Goal: Information Seeking & Learning: Learn about a topic

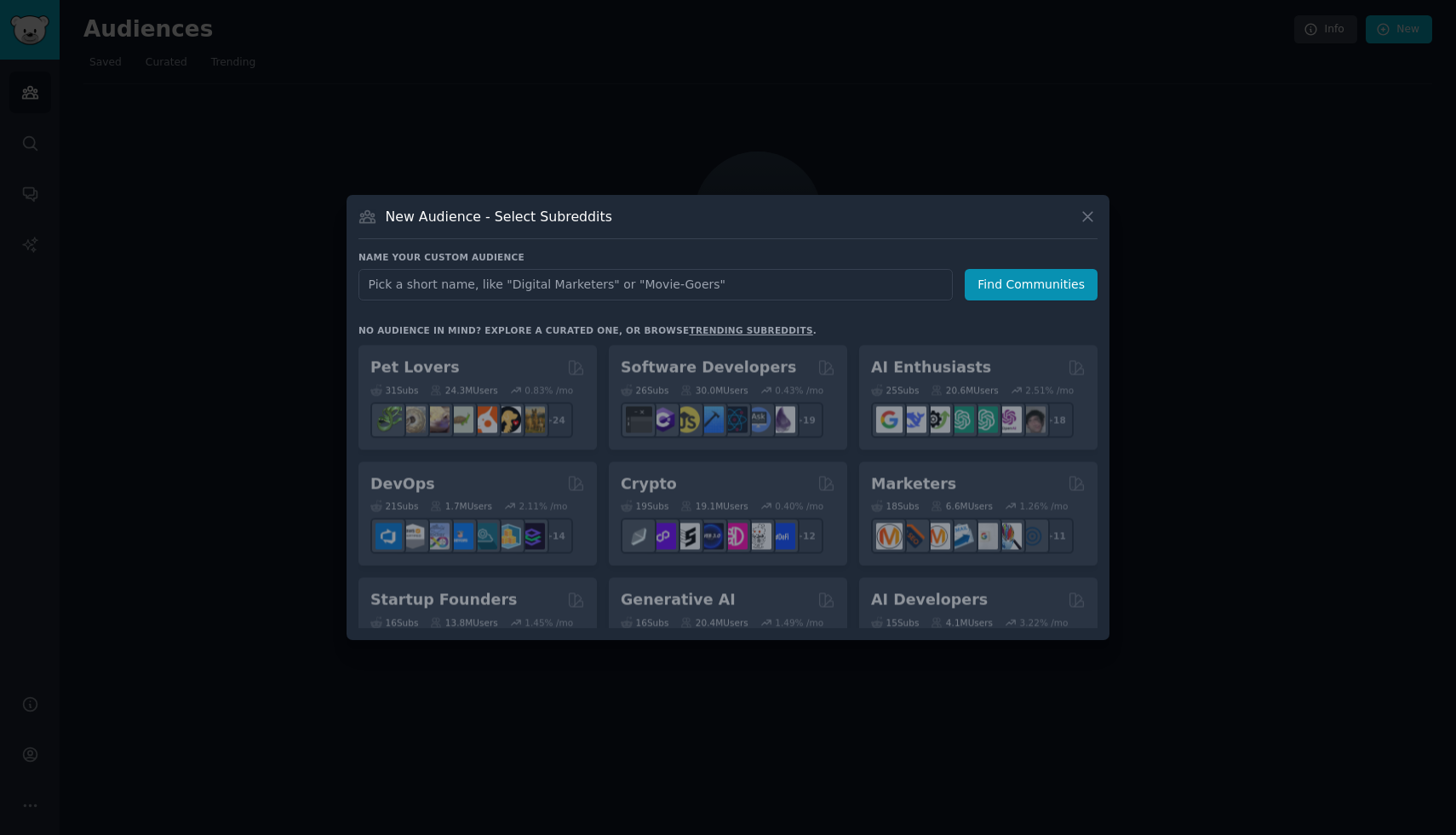
click at [713, 105] on div at bounding box center [728, 418] width 1456 height 835
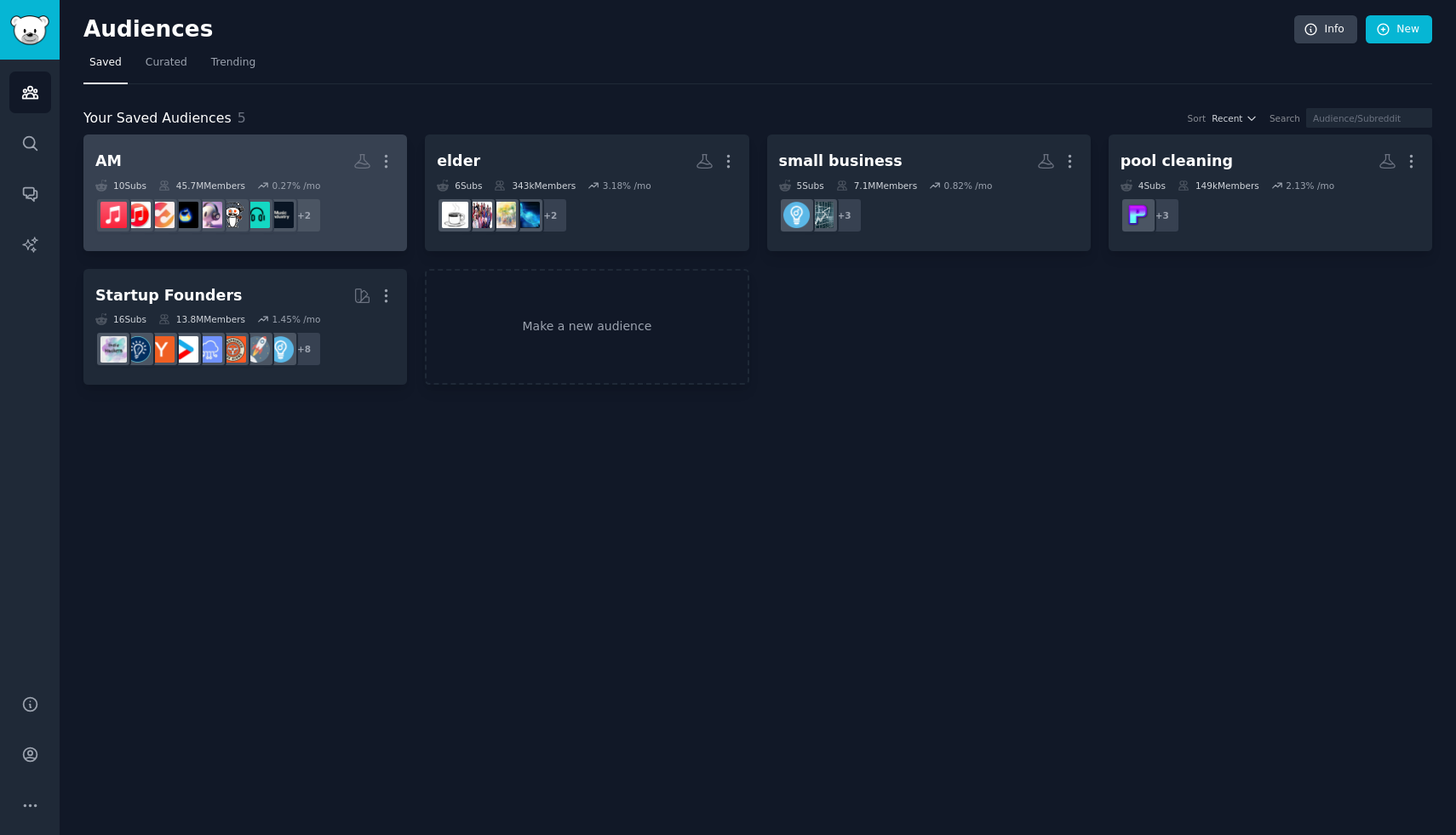
click at [267, 160] on h2 "AM More" at bounding box center [245, 161] width 299 height 30
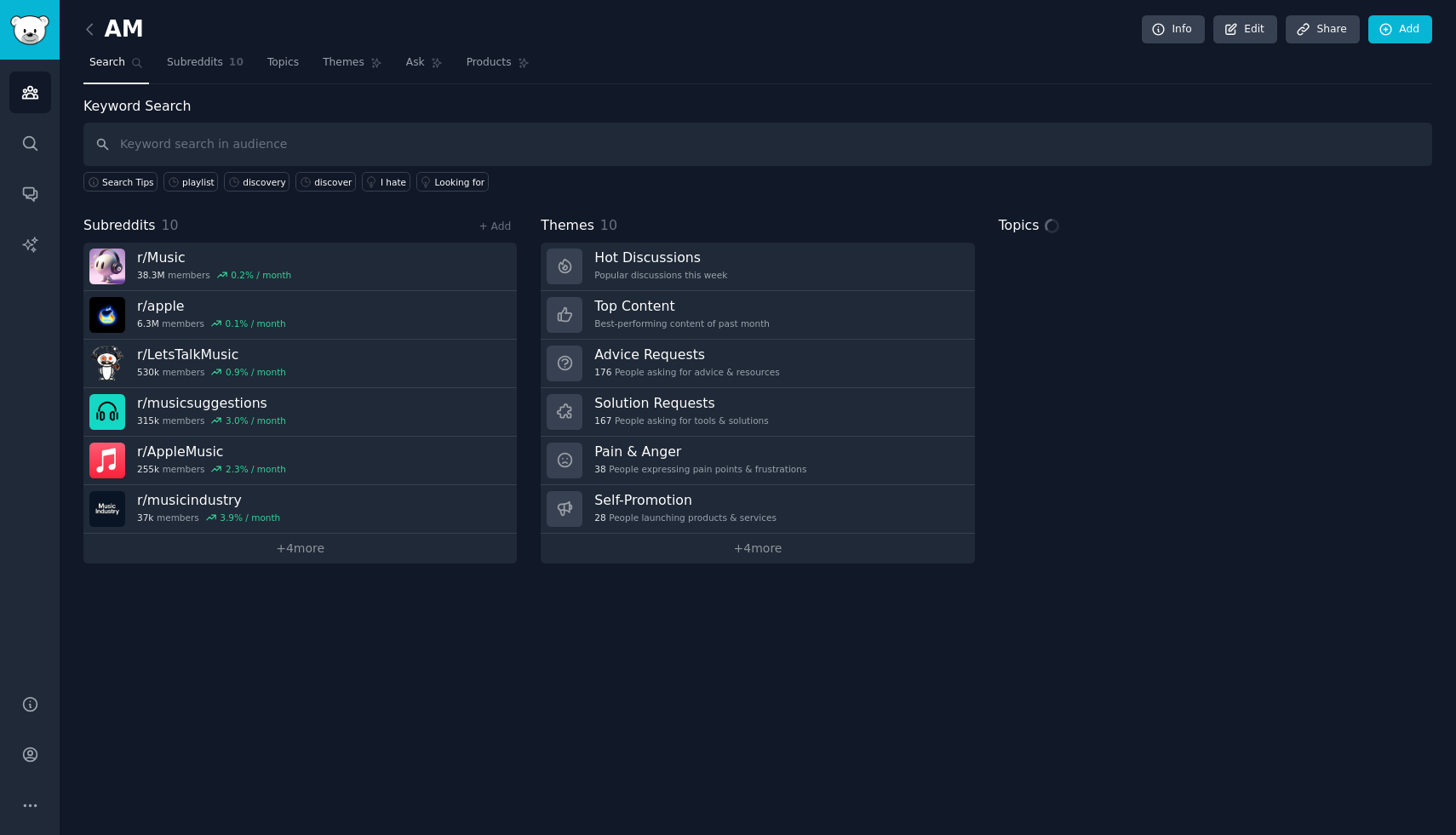
click at [647, 150] on input "text" at bounding box center [758, 144] width 1349 height 43
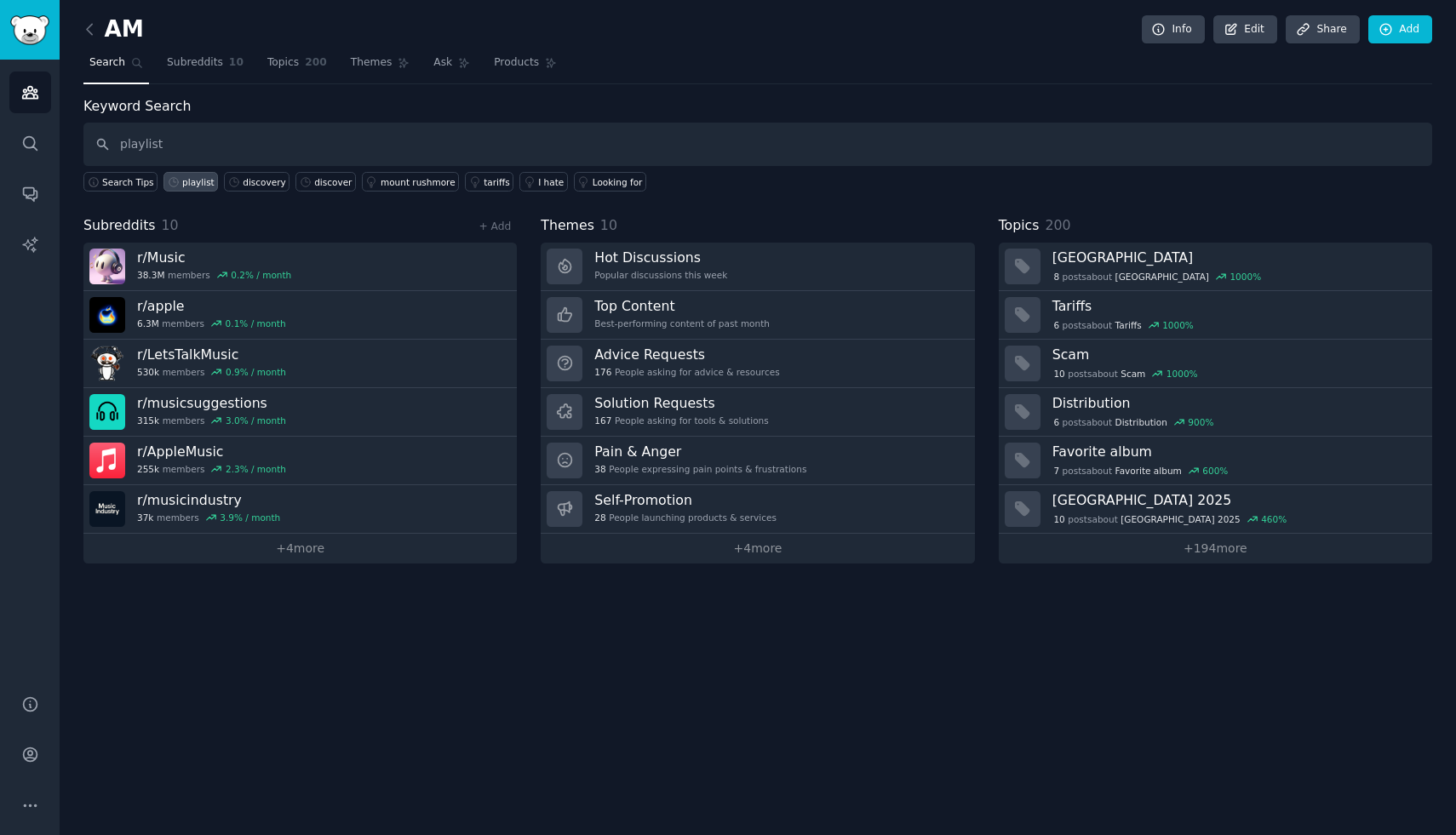
type input "playlist"
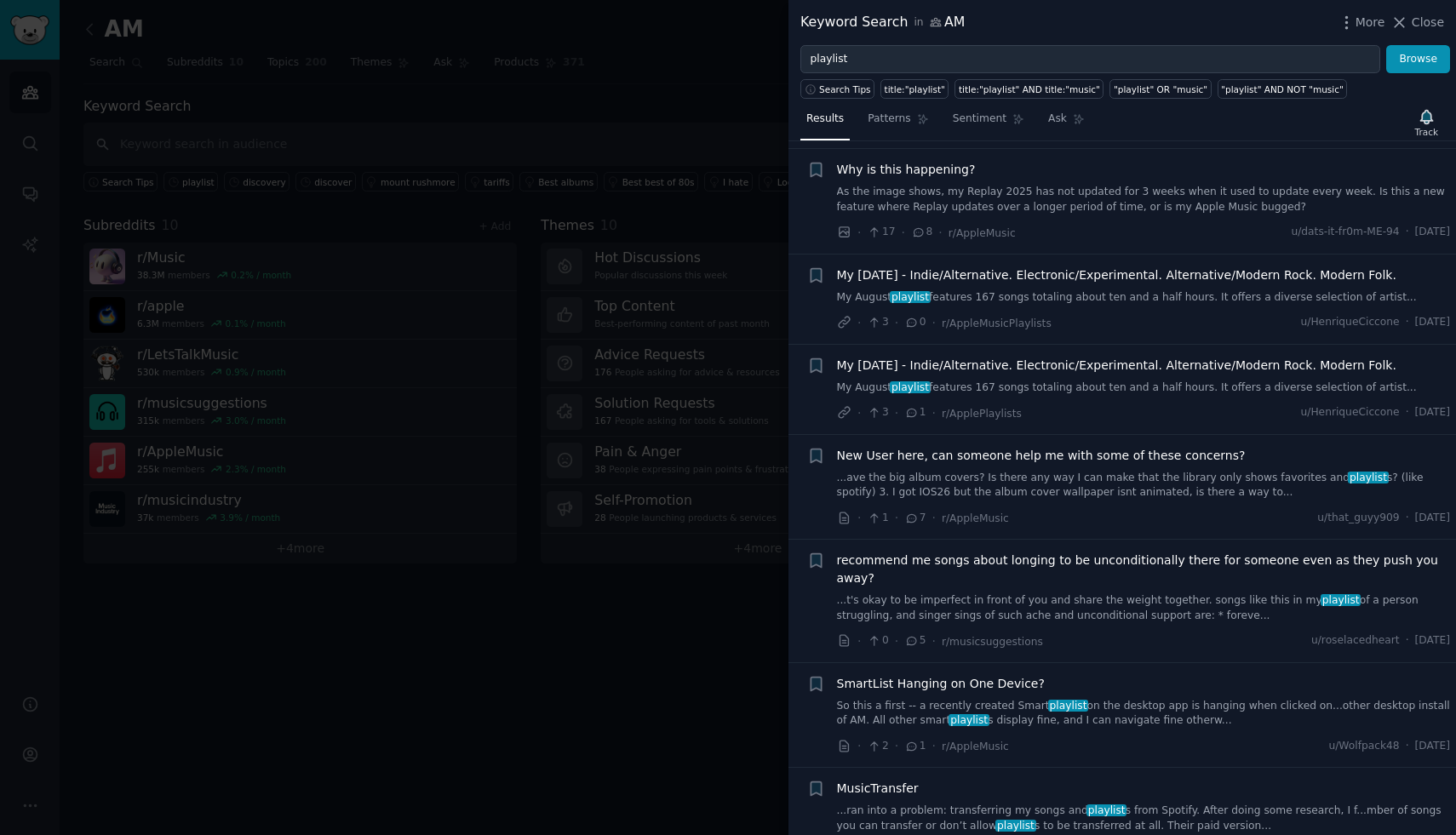
scroll to position [5449, 0]
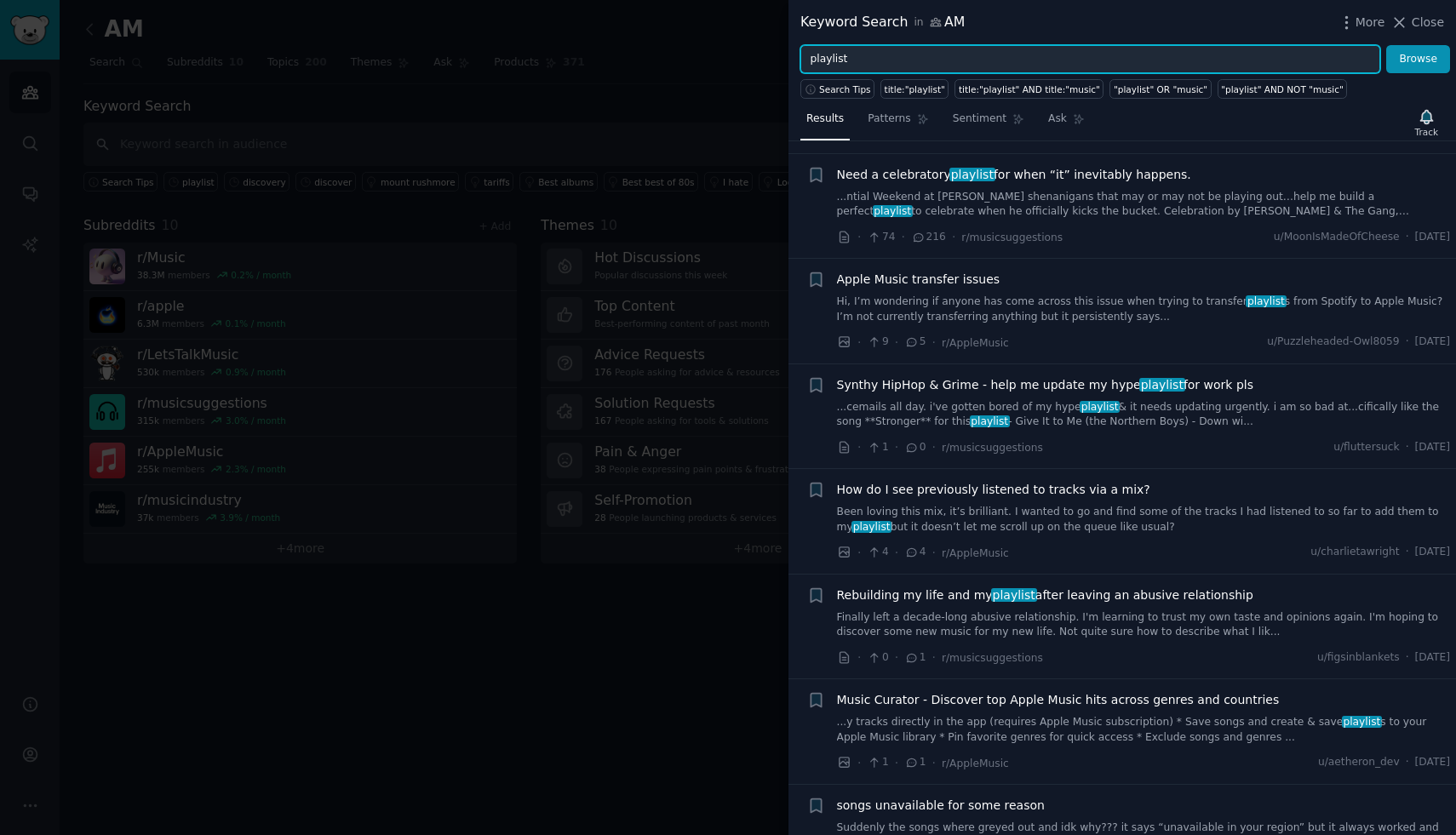
click at [969, 64] on input "playlist" at bounding box center [1090, 59] width 580 height 29
click at [1386, 45] on button "Browse" at bounding box center [1418, 59] width 63 height 29
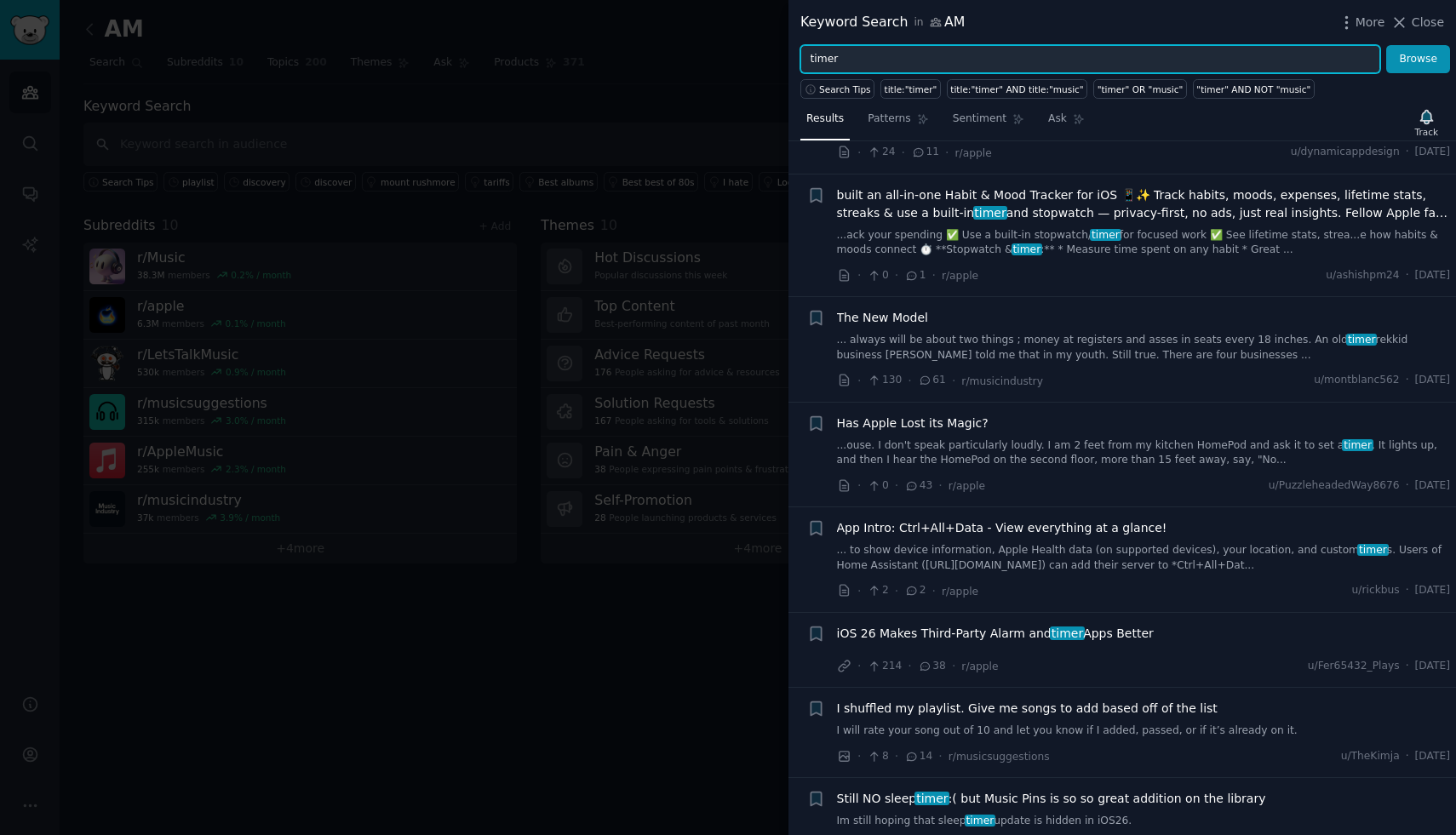
scroll to position [827, 0]
click at [1019, 70] on input "timer" at bounding box center [1090, 59] width 580 height 29
click at [1010, 61] on input "timer" at bounding box center [1090, 59] width 580 height 29
type input "discovery"
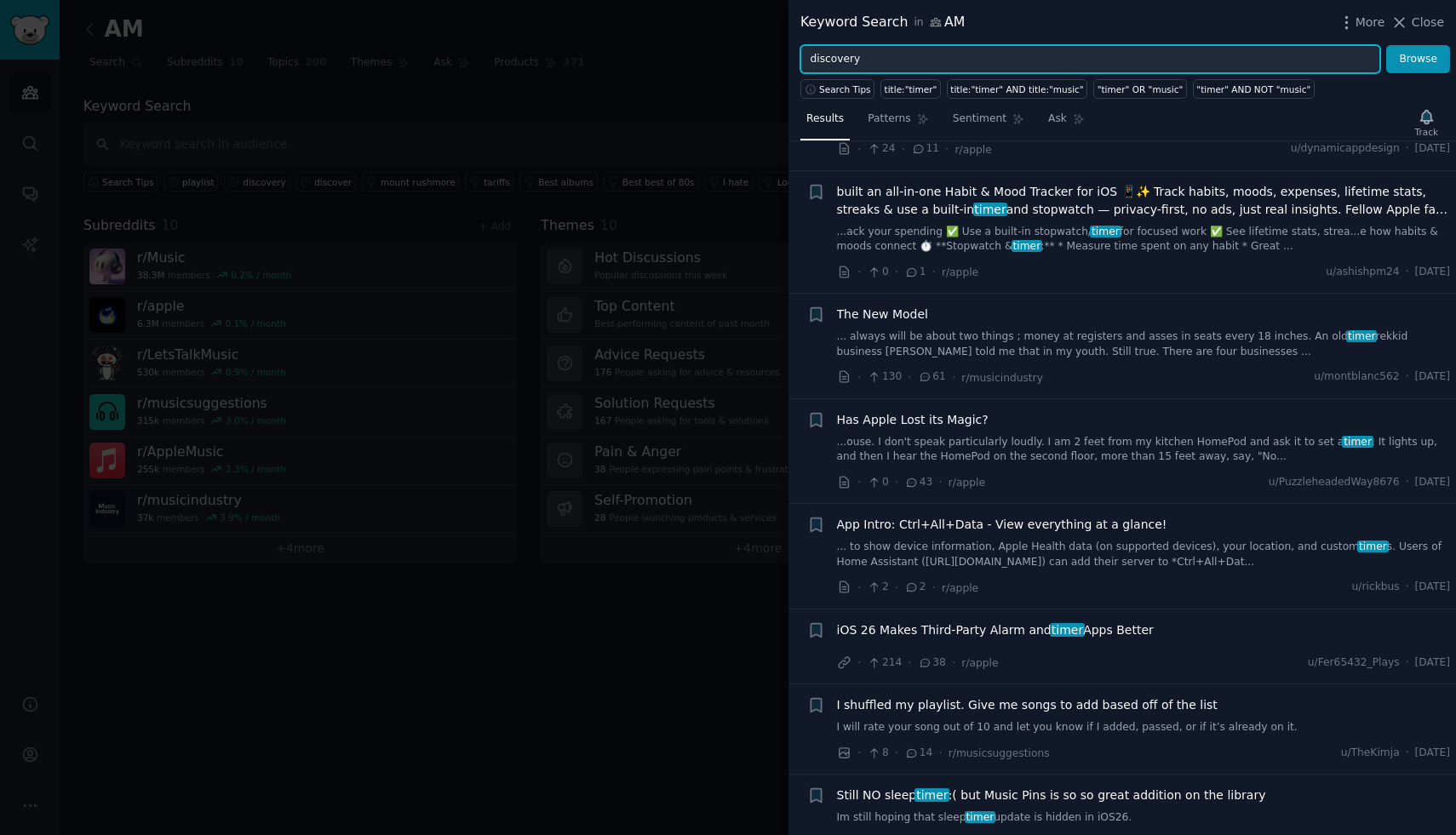
click at [1386, 45] on button "Browse" at bounding box center [1418, 59] width 63 height 29
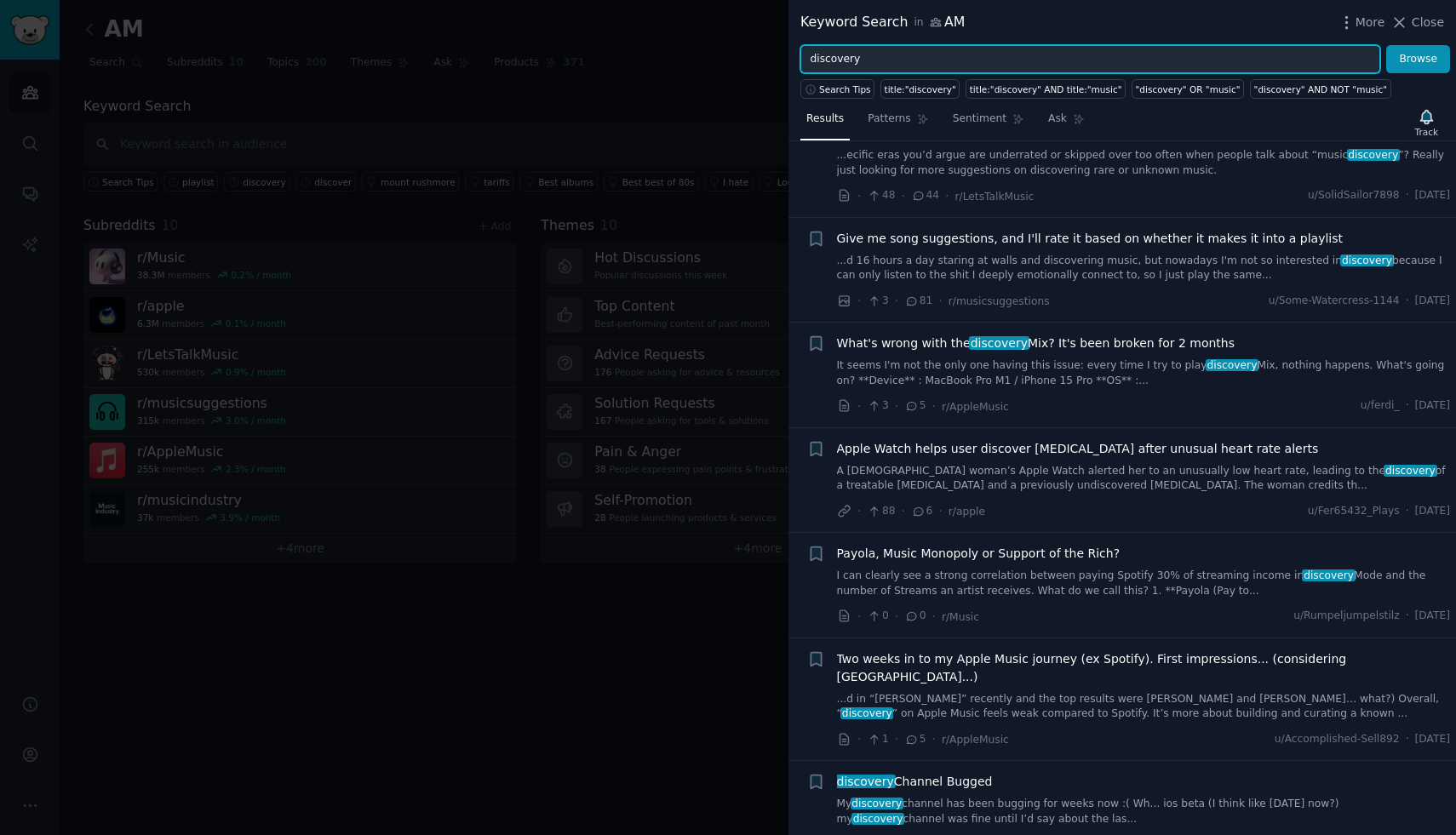
scroll to position [1910, 0]
